Goal: Transaction & Acquisition: Purchase product/service

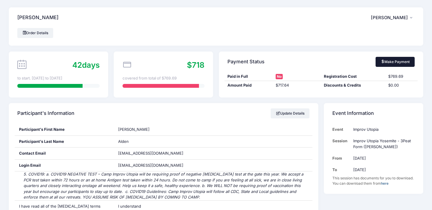
click at [392, 62] on link "Make Payment" at bounding box center [395, 62] width 39 height 10
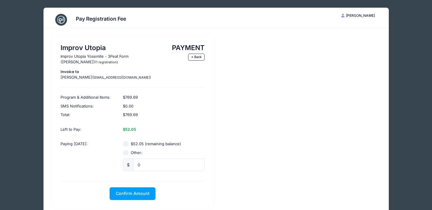
click at [126, 143] on input "$52.05 (remaining balance)" at bounding box center [126, 144] width 6 height 6
radio input "true"
click at [137, 194] on span "Confirm Amount" at bounding box center [133, 193] width 34 height 5
click at [130, 193] on button "Pay with Card" at bounding box center [133, 193] width 40 height 13
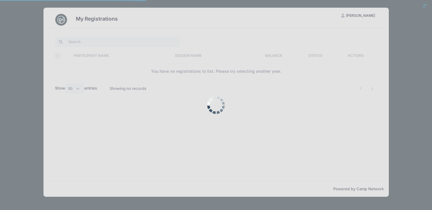
select select "50"
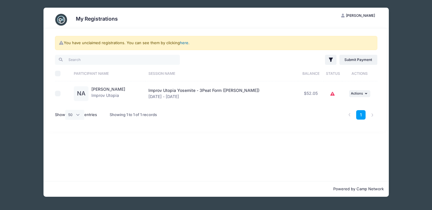
click at [183, 44] on link "here" at bounding box center [184, 42] width 9 height 5
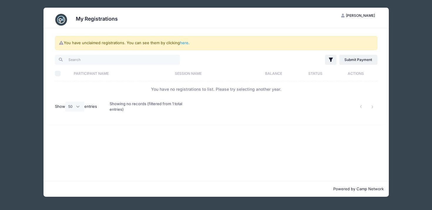
click at [399, 43] on div "My Registrations NA Nichole Alden My Account Logout You have unclaimed registra…" at bounding box center [216, 102] width 415 height 204
